Goal: Navigation & Orientation: Find specific page/section

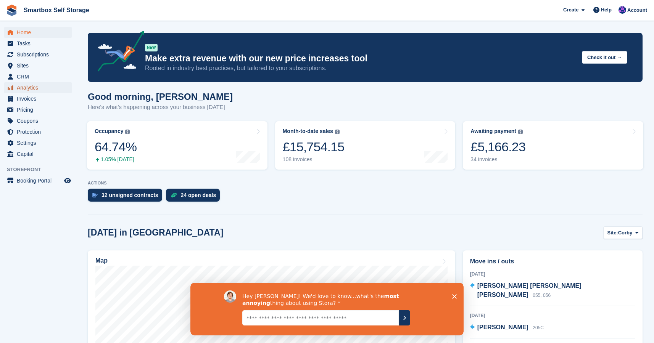
click at [38, 89] on span "Analytics" at bounding box center [40, 87] width 46 height 11
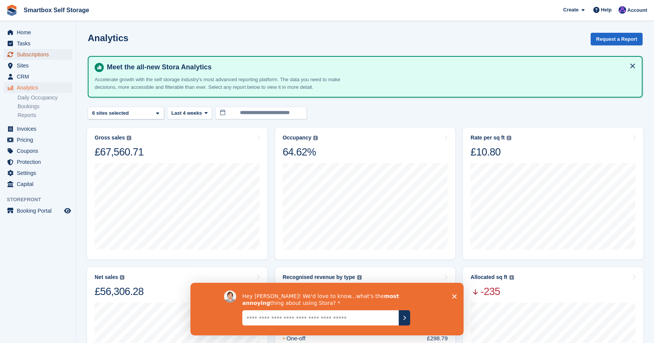
click at [44, 56] on span "Subscriptions" at bounding box center [40, 54] width 46 height 11
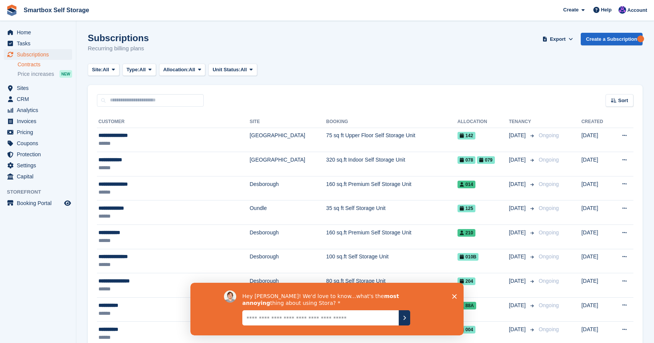
click at [36, 63] on link "Contracts" at bounding box center [45, 64] width 55 height 7
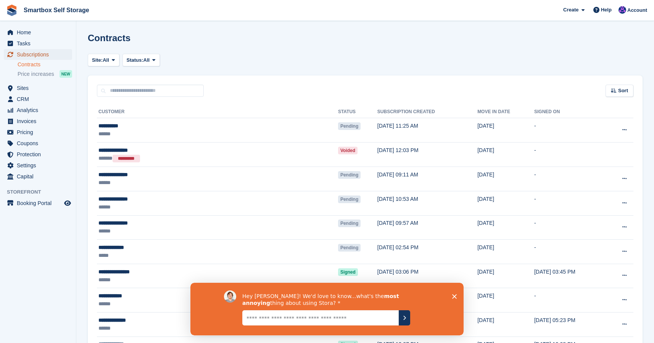
click at [36, 54] on span "Subscriptions" at bounding box center [40, 54] width 46 height 11
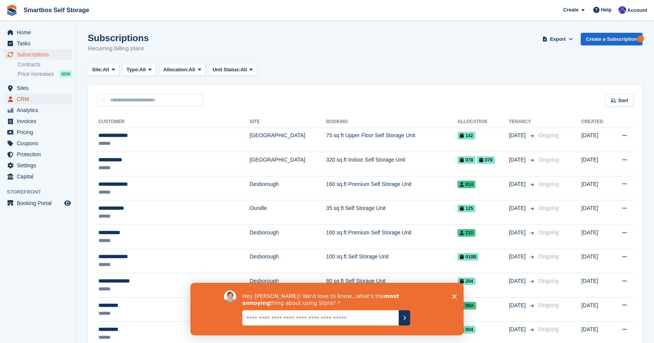
click at [29, 99] on span "CRM" at bounding box center [40, 99] width 46 height 11
